Goal: Task Accomplishment & Management: Use online tool/utility

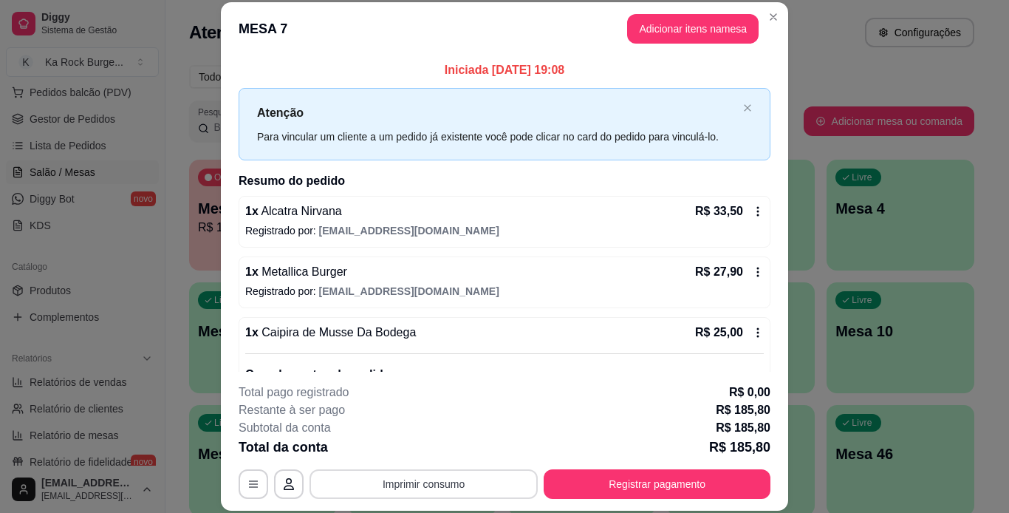
click at [366, 477] on button "Imprimir consumo" at bounding box center [423, 484] width 228 height 30
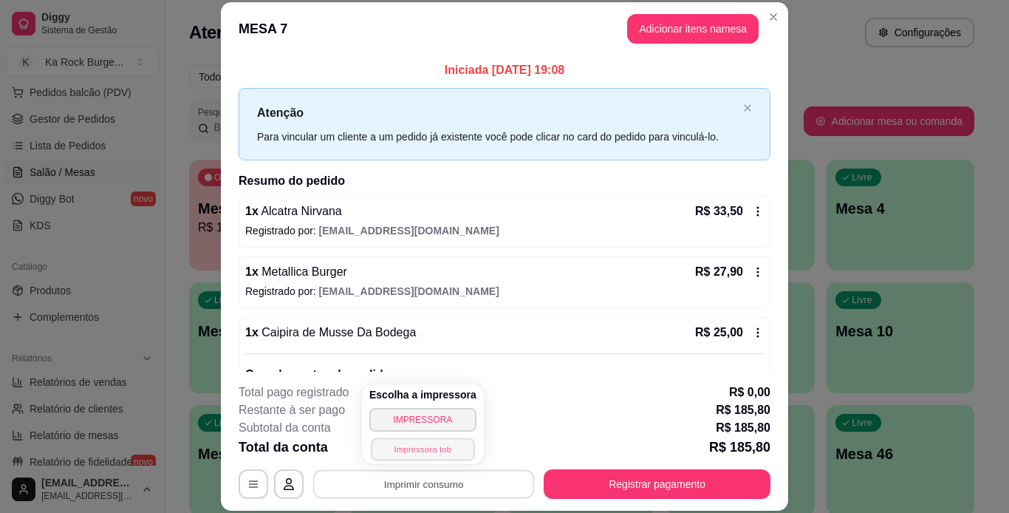
click at [408, 451] on button "Impressora tob" at bounding box center [422, 448] width 103 height 23
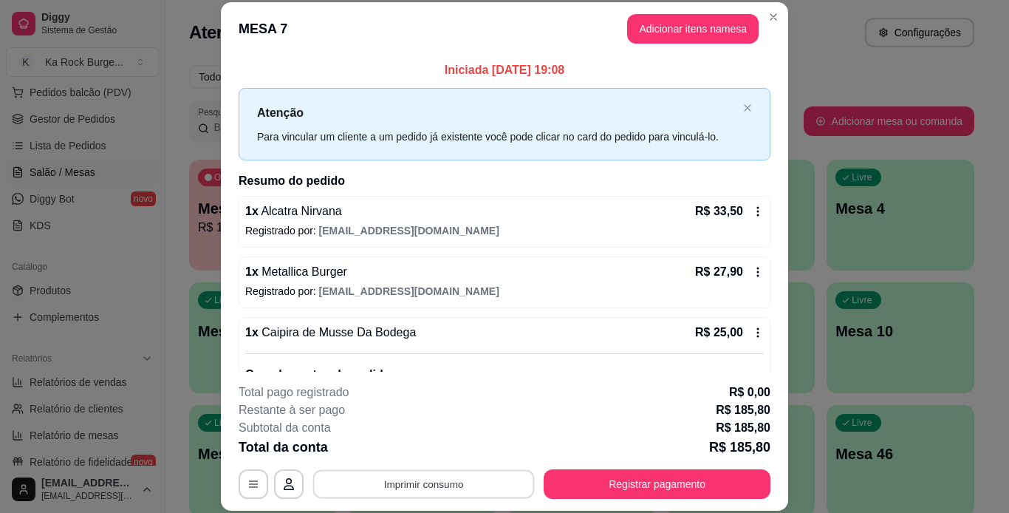
click at [416, 482] on button "Imprimir consumo" at bounding box center [424, 483] width 222 height 29
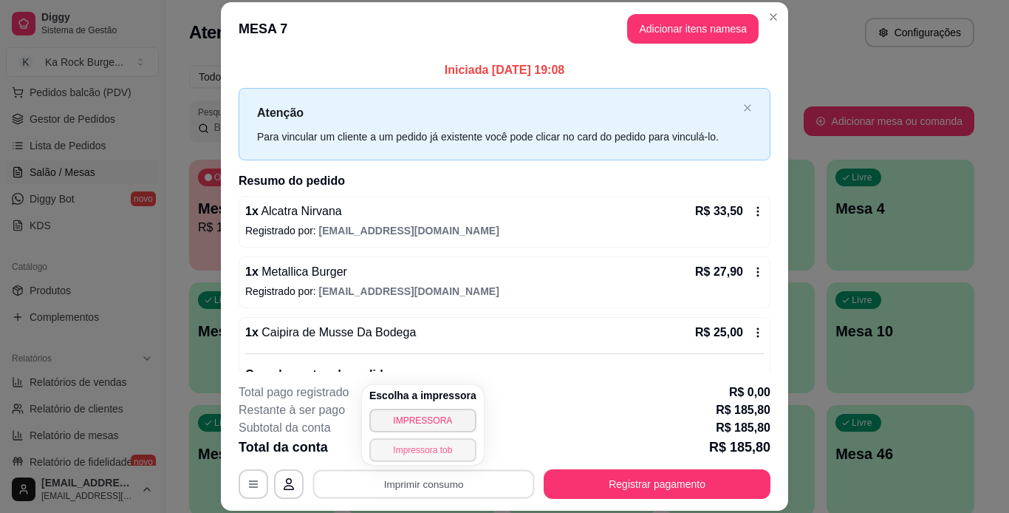
click at [416, 451] on button "Impressora tob" at bounding box center [422, 450] width 107 height 24
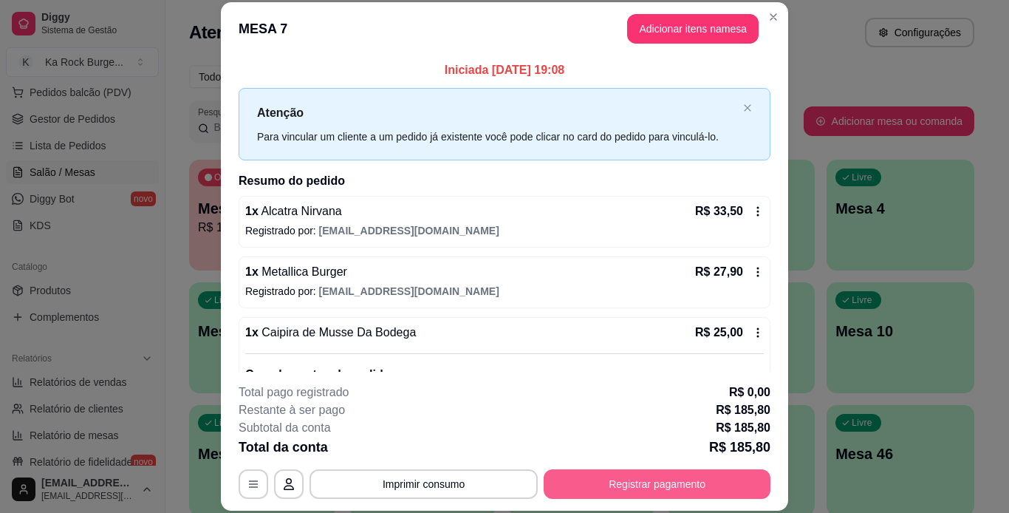
click at [640, 488] on button "Registrar pagamento" at bounding box center [657, 484] width 227 height 30
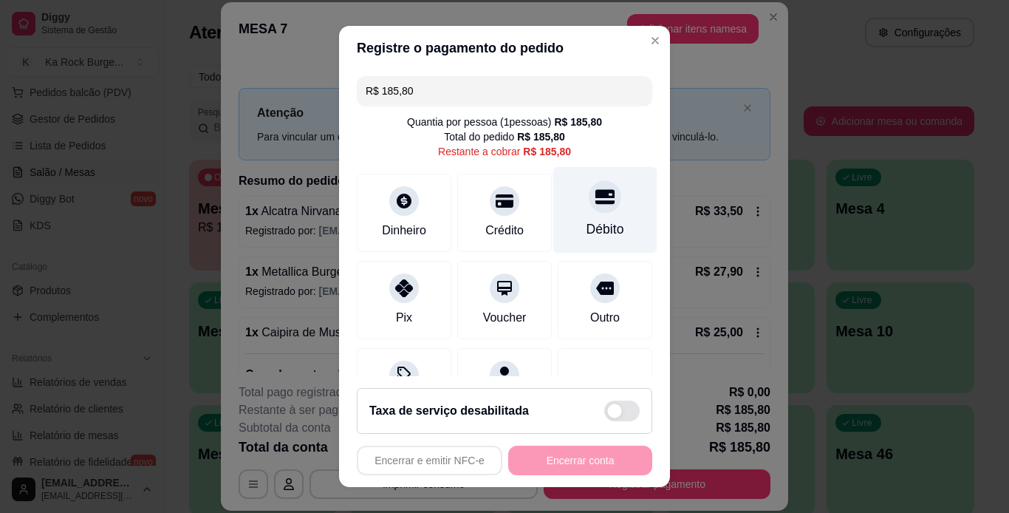
click at [586, 232] on div "Débito" at bounding box center [605, 228] width 38 height 19
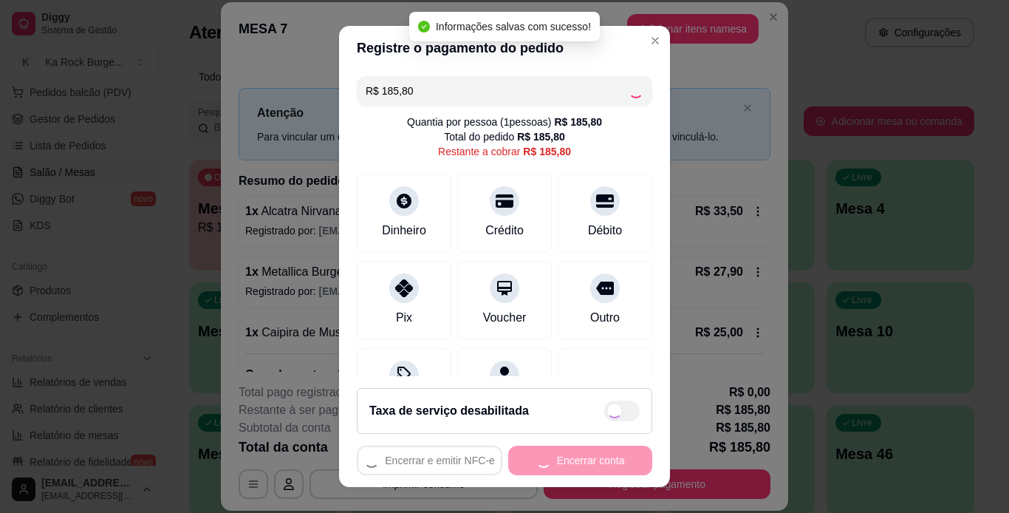
type input "R$ 0,00"
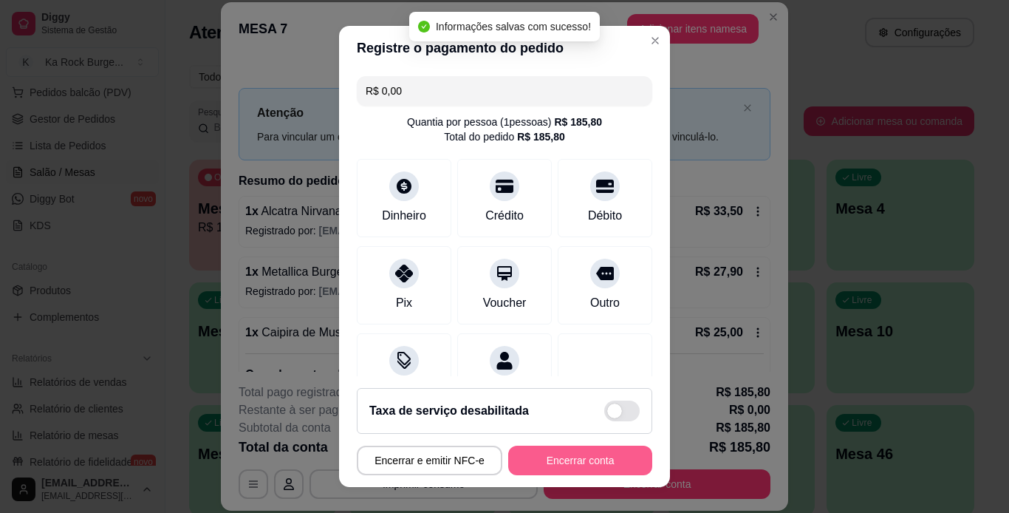
click at [565, 459] on button "Encerrar conta" at bounding box center [580, 460] width 144 height 30
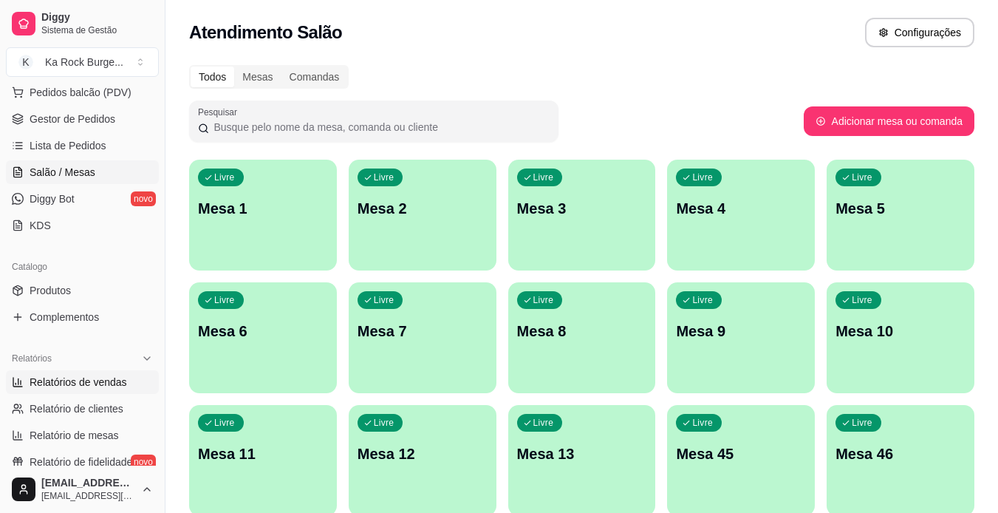
click at [85, 388] on span "Relatórios de vendas" at bounding box center [79, 381] width 98 height 15
select select "ALL"
select select "0"
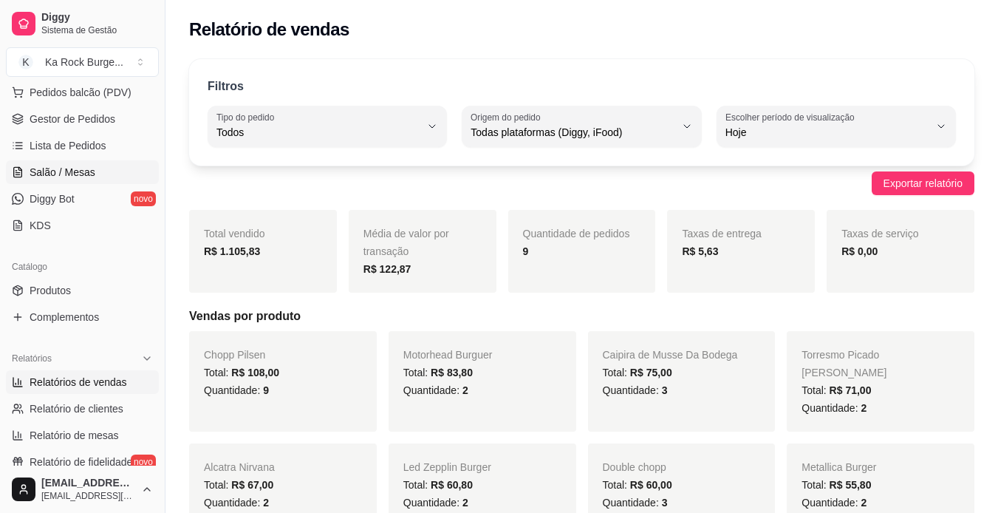
click at [47, 170] on span "Salão / Mesas" at bounding box center [63, 172] width 66 height 15
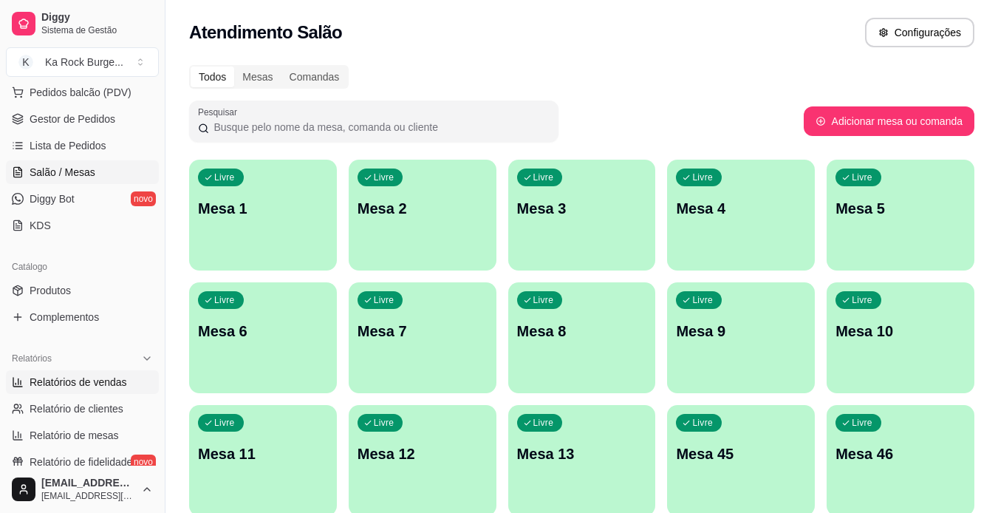
click at [119, 382] on span "Relatórios de vendas" at bounding box center [79, 381] width 98 height 15
select select "ALL"
select select "0"
